Goal: Transaction & Acquisition: Subscribe to service/newsletter

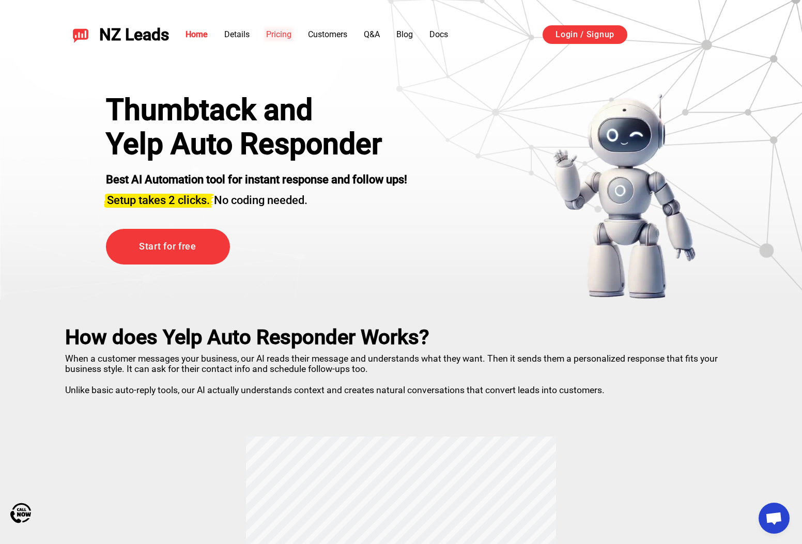
click at [289, 30] on link "Pricing" at bounding box center [278, 34] width 25 height 10
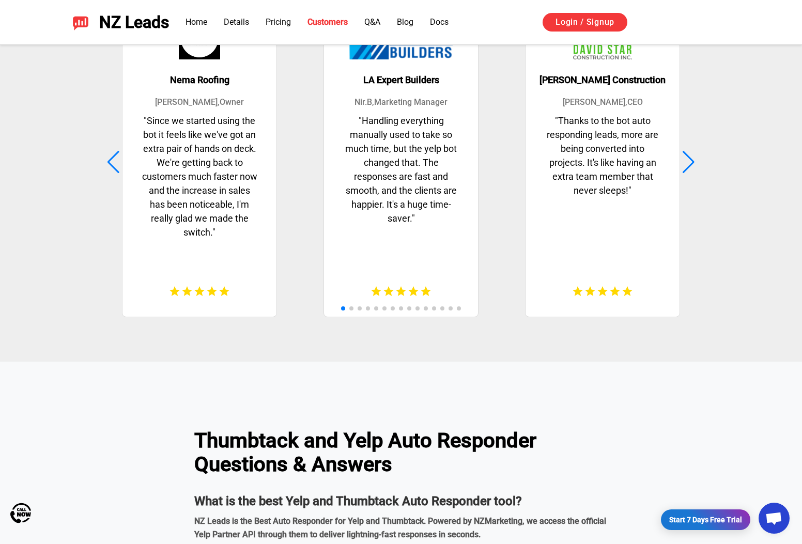
scroll to position [2735, 0]
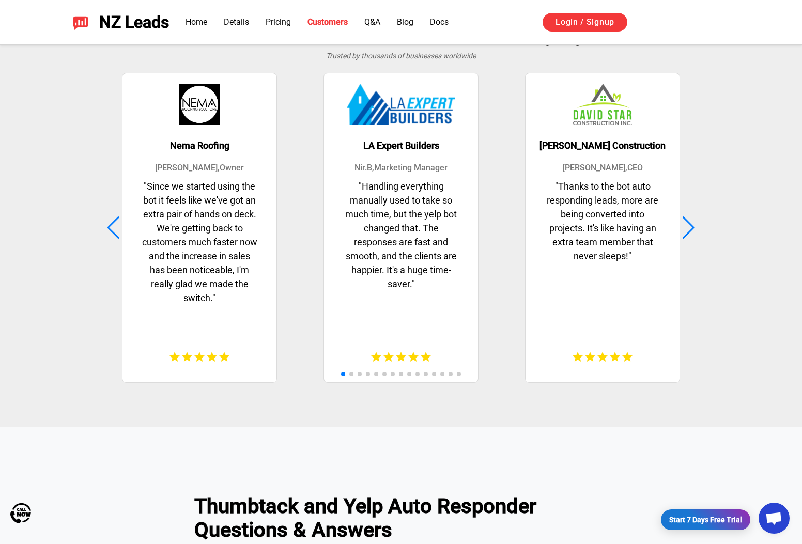
click at [682, 213] on div "David Star Construction David B , CEO " Thanks to the bot auto responding leads…" at bounding box center [602, 228] width 196 height 312
click at [699, 233] on div "David Star Construction David B , CEO " Thanks to the bot auto responding leads…" at bounding box center [602, 228] width 196 height 312
click at [690, 234] on div at bounding box center [689, 228] width 14 height 23
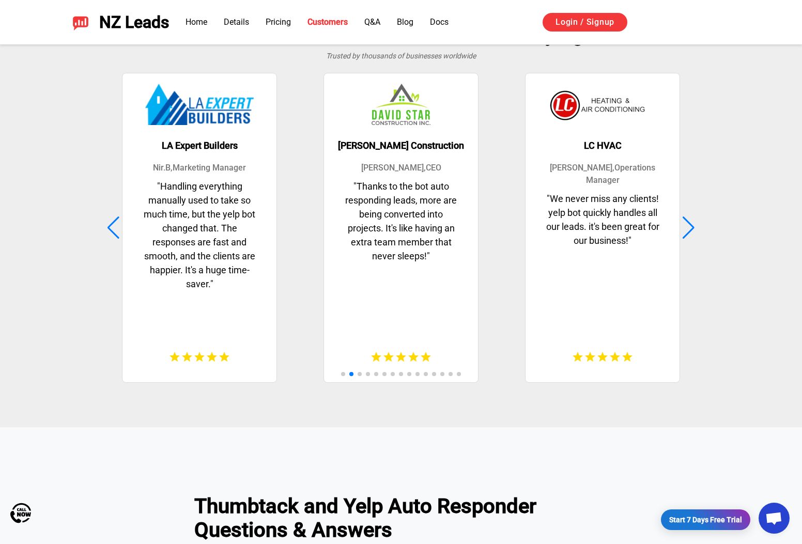
click at [690, 234] on div at bounding box center [689, 228] width 14 height 23
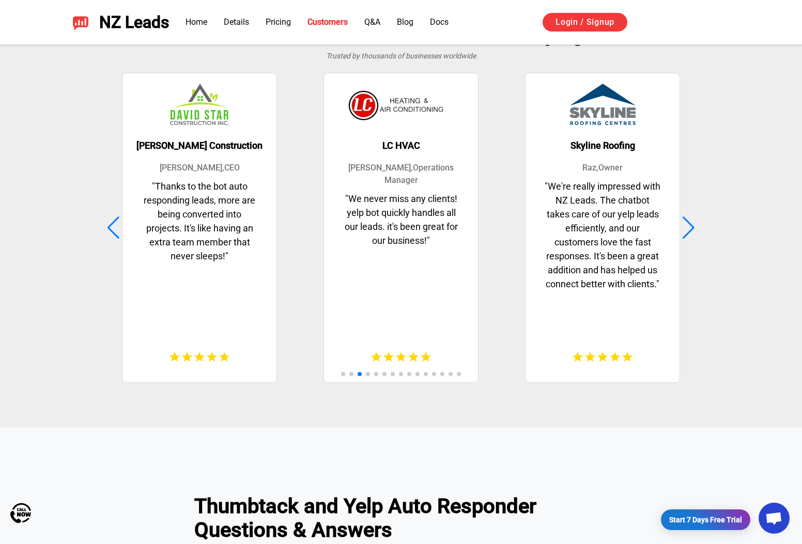
click at [690, 234] on div at bounding box center [689, 228] width 14 height 23
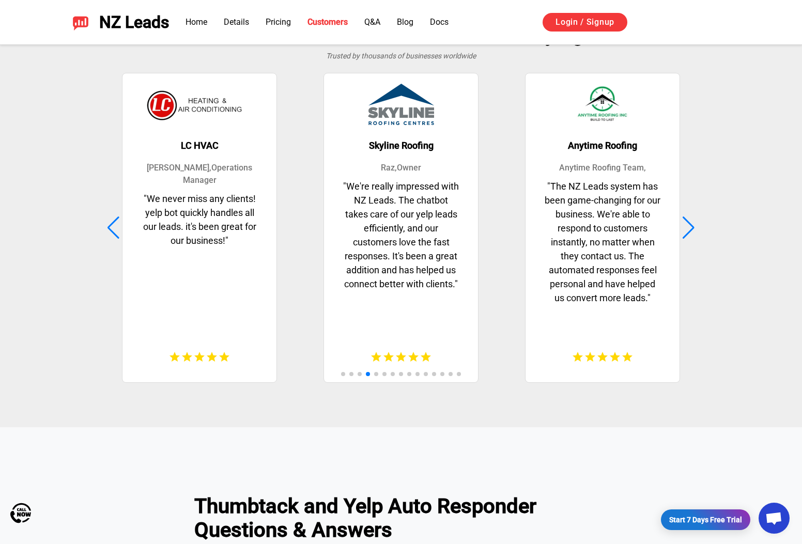
click at [690, 234] on div at bounding box center [689, 228] width 14 height 23
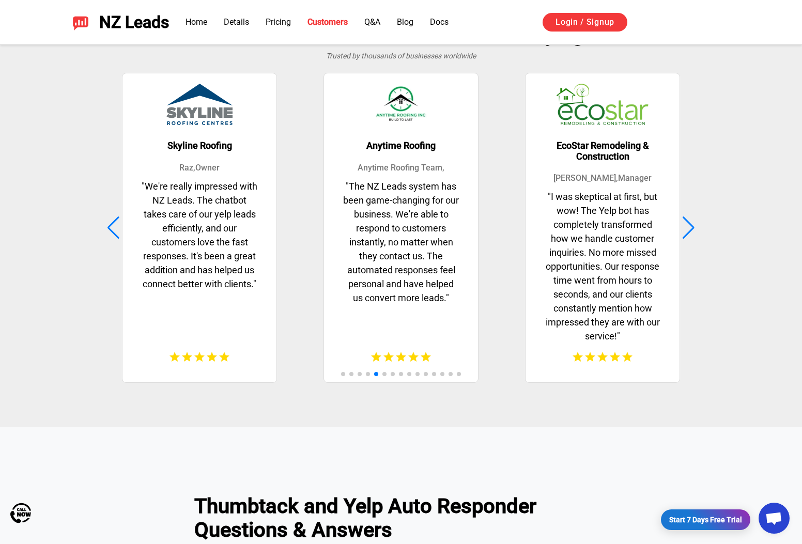
click at [690, 234] on div at bounding box center [689, 228] width 14 height 23
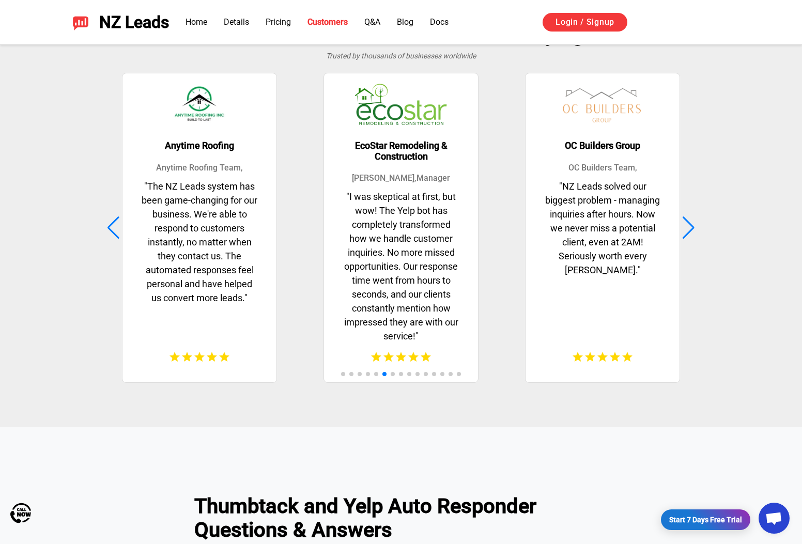
click at [690, 234] on div at bounding box center [689, 228] width 14 height 23
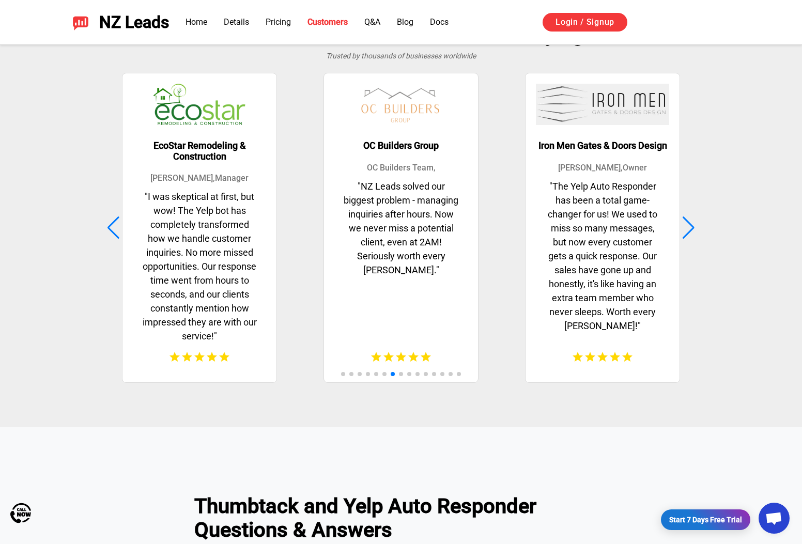
click at [690, 234] on div at bounding box center [689, 228] width 14 height 23
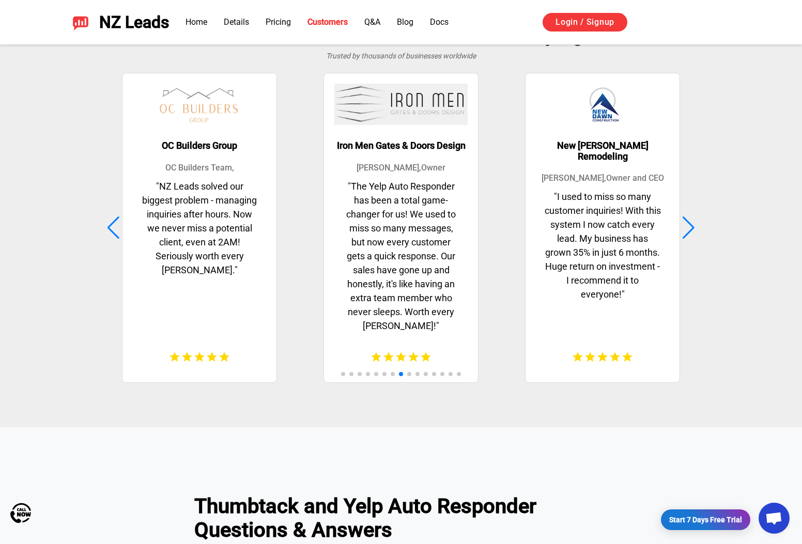
click at [690, 234] on div at bounding box center [689, 228] width 14 height 23
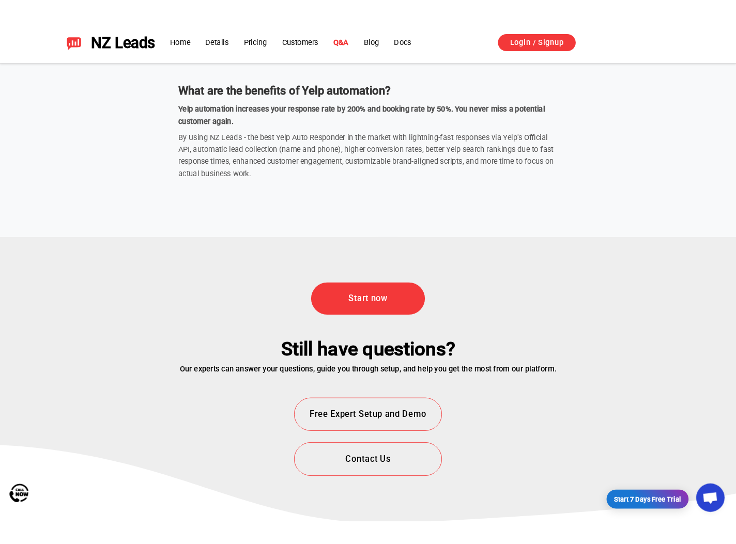
scroll to position [3723, 0]
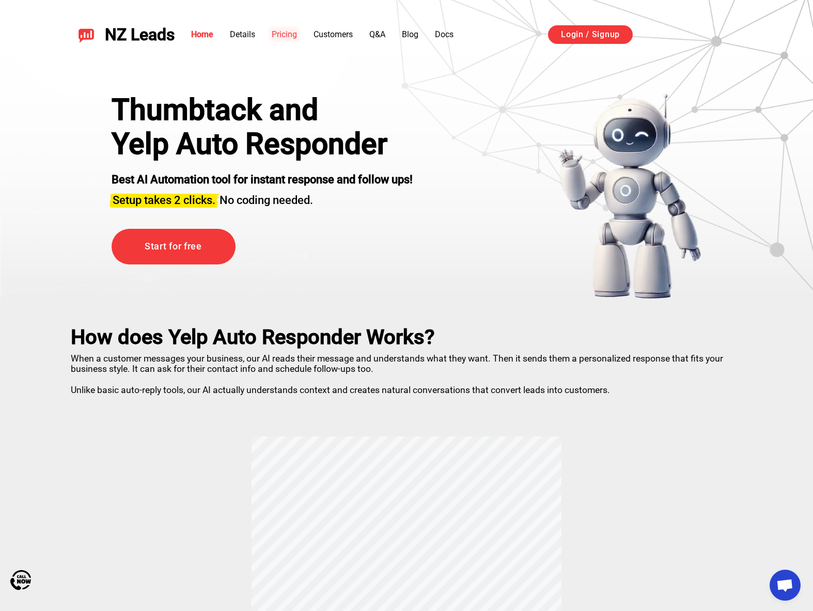
click at [281, 32] on link "Pricing" at bounding box center [284, 34] width 25 height 10
click at [297, 35] on link "Pricing" at bounding box center [284, 34] width 25 height 10
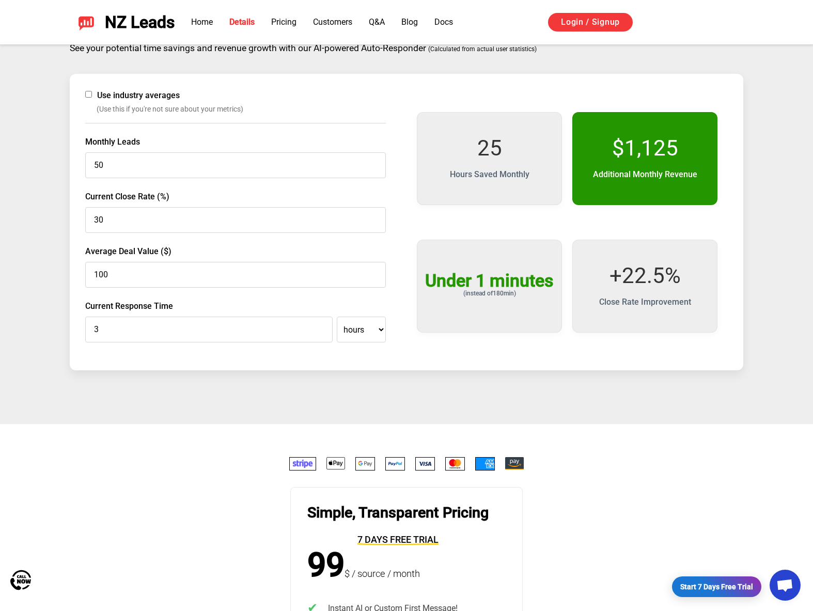
scroll to position [1737, 0]
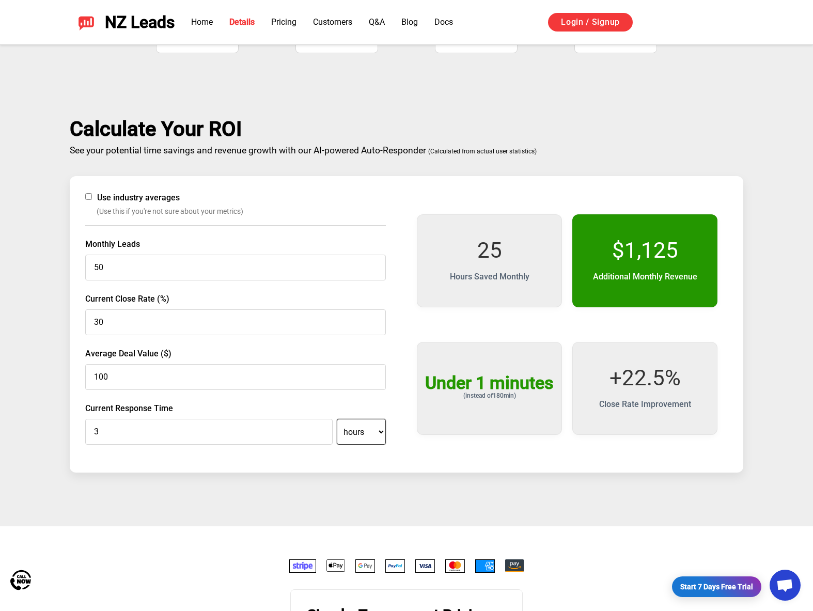
click at [372, 436] on select "minutes hours" at bounding box center [361, 432] width 49 height 26
select select "minutes"
click at [337, 419] on select "minutes hours" at bounding box center [361, 432] width 49 height 26
type input "180"
click at [454, 460] on div "Use industry averages (Use this if you're not sure about your metrics) Monthly …" at bounding box center [407, 324] width 674 height 297
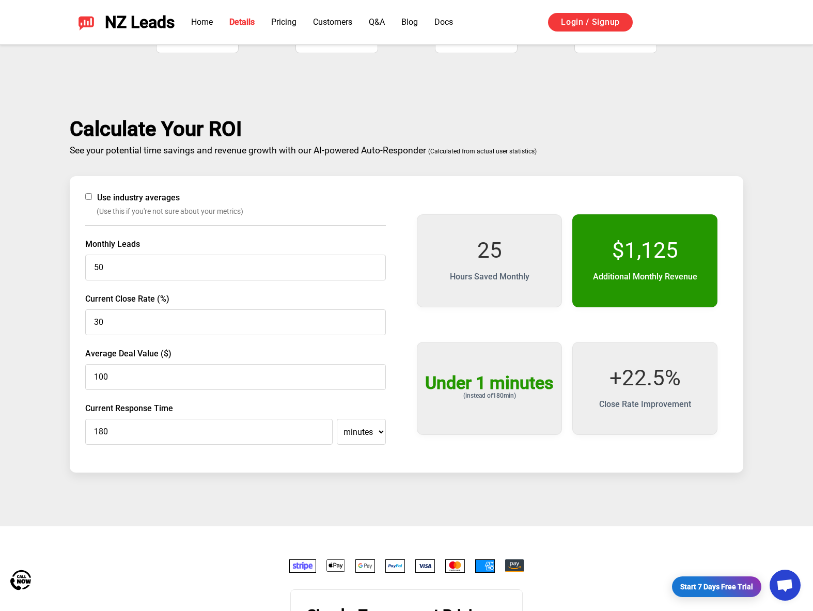
click at [369, 446] on div "Use industry averages (Use this if you're not sure about your metrics) Monthly …" at bounding box center [235, 325] width 301 height 266
click at [373, 433] on select "minutes hours" at bounding box center [361, 432] width 49 height 26
select select "hours"
click at [337, 419] on select "minutes hours" at bounding box center [361, 432] width 49 height 26
click at [222, 427] on input "3" at bounding box center [209, 432] width 248 height 26
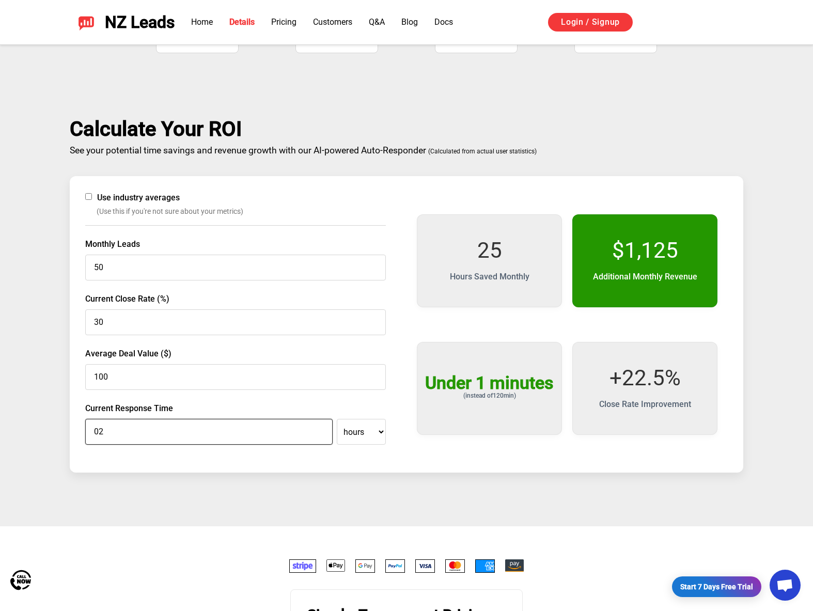
type input "3"
click at [321, 431] on input "3" at bounding box center [209, 432] width 248 height 26
click at [377, 437] on select "minutes hours" at bounding box center [361, 432] width 49 height 26
select select "minutes"
click at [337, 419] on select "minutes hours" at bounding box center [361, 432] width 49 height 26
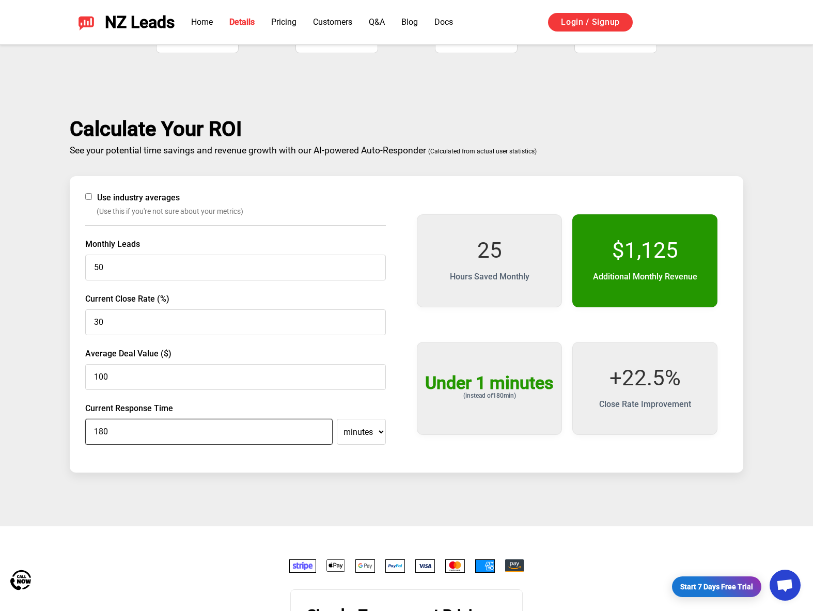
click at [256, 423] on input "180" at bounding box center [209, 432] width 248 height 26
type input "1"
click at [275, 391] on div "Use industry averages (Use this if you're not sure about your metrics) Monthly …" at bounding box center [235, 325] width 301 height 266
click at [245, 365] on input "100" at bounding box center [235, 377] width 301 height 26
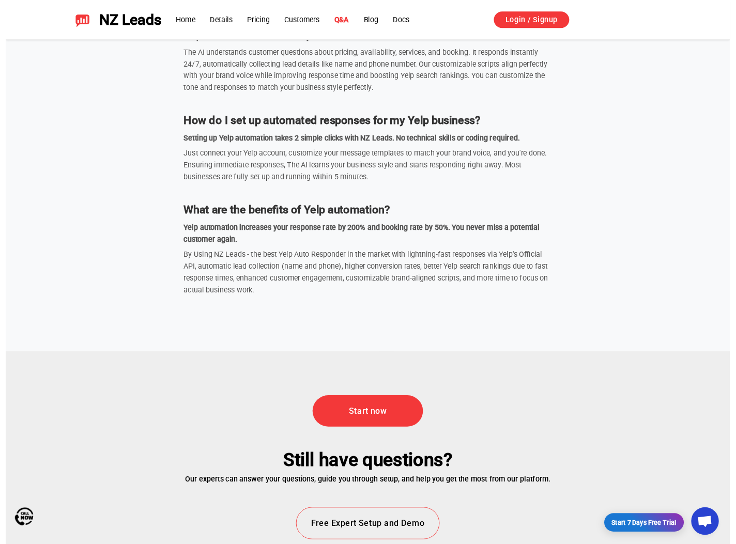
scroll to position [3481, 0]
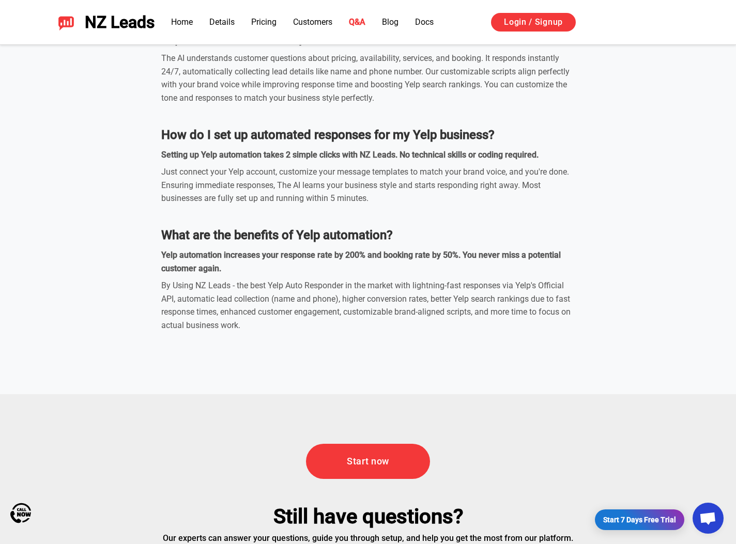
click at [198, 168] on div "Just connect your Yelp account, customize your message templates to match your …" at bounding box center [367, 185] width 413 height 40
